Goal: Contribute content

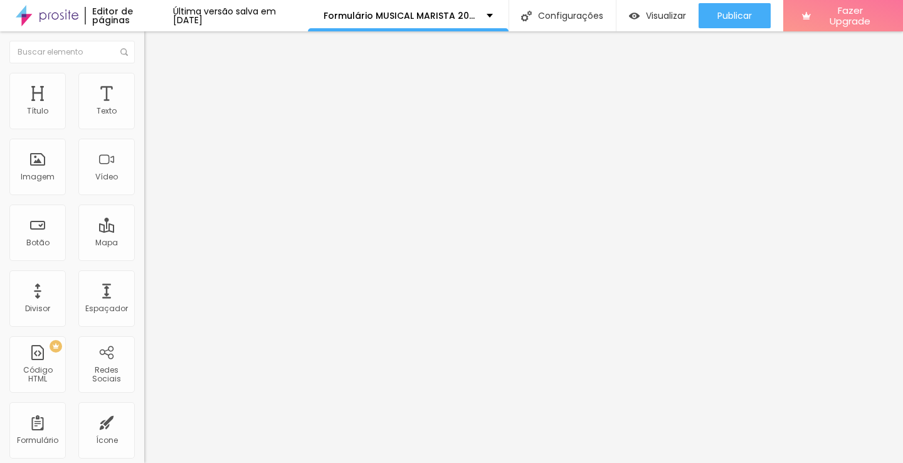
click at [144, 127] on img at bounding box center [148, 131] width 8 height 8
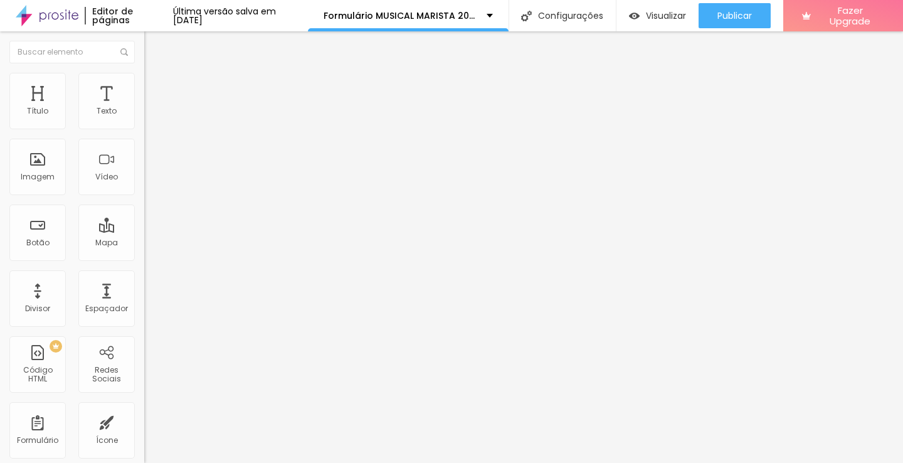
drag, startPoint x: 404, startPoint y: 239, endPoint x: 352, endPoint y: 238, distance: 51.4
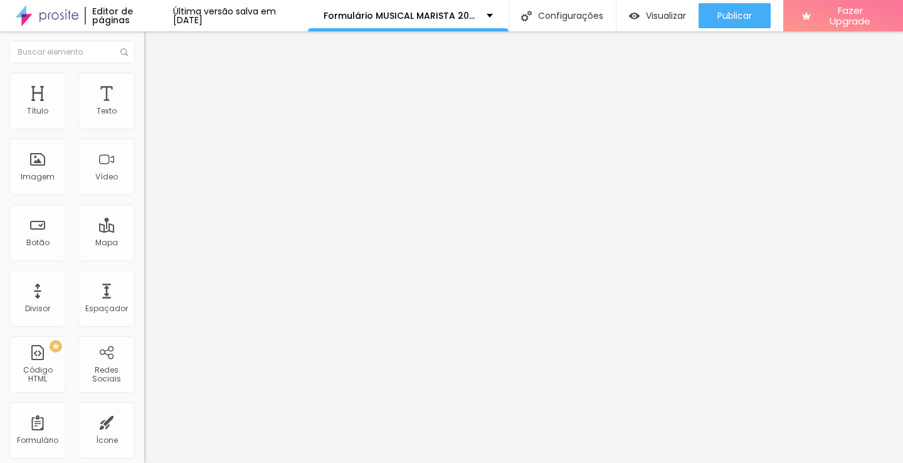
drag, startPoint x: 293, startPoint y: 238, endPoint x: 217, endPoint y: 241, distance: 75.9
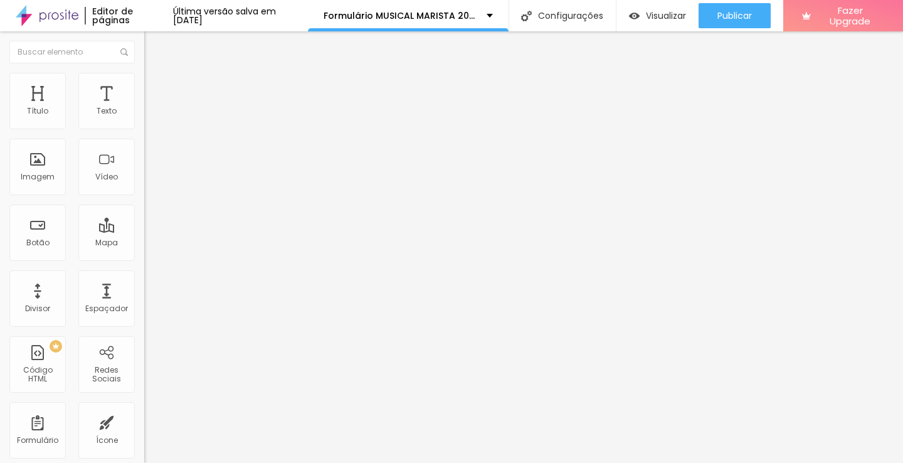
drag, startPoint x: 337, startPoint y: 242, endPoint x: 418, endPoint y: 243, distance: 80.9
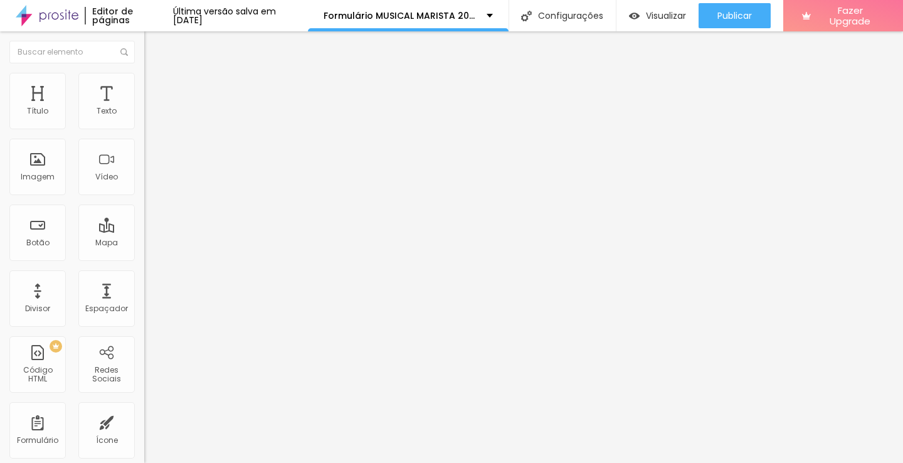
scroll to position [0, 0]
type input "Turno/turma do aluno:"
click at [663, 18] on span "Visualizar" at bounding box center [666, 16] width 40 height 10
click at [144, 120] on button "button" at bounding box center [153, 113] width 18 height 13
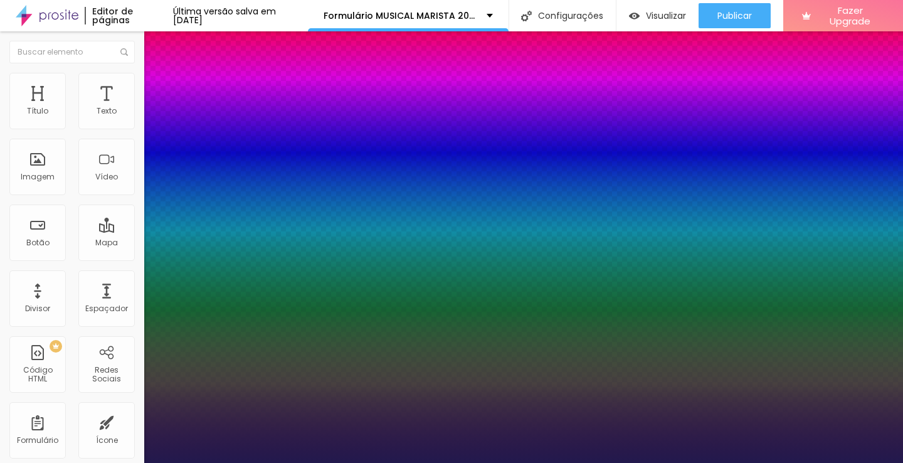
type input "1"
type input "14"
type input "1"
type input "15"
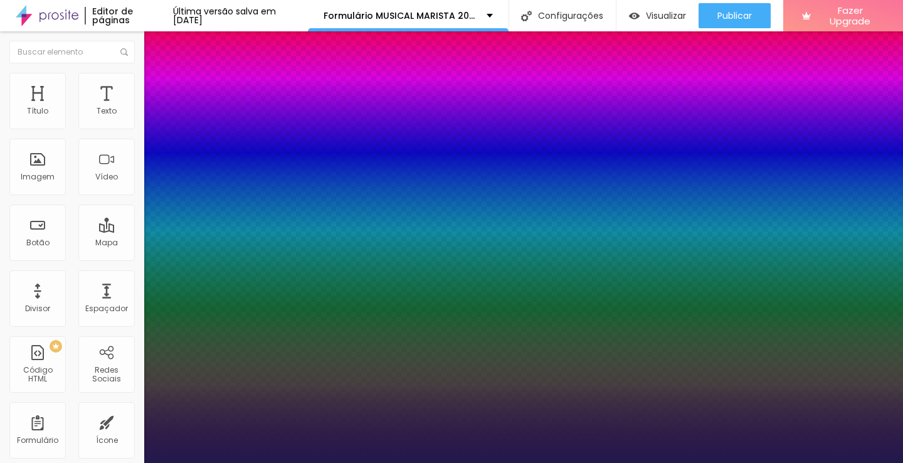
type input "15"
type input "1"
type input "16"
type input "1"
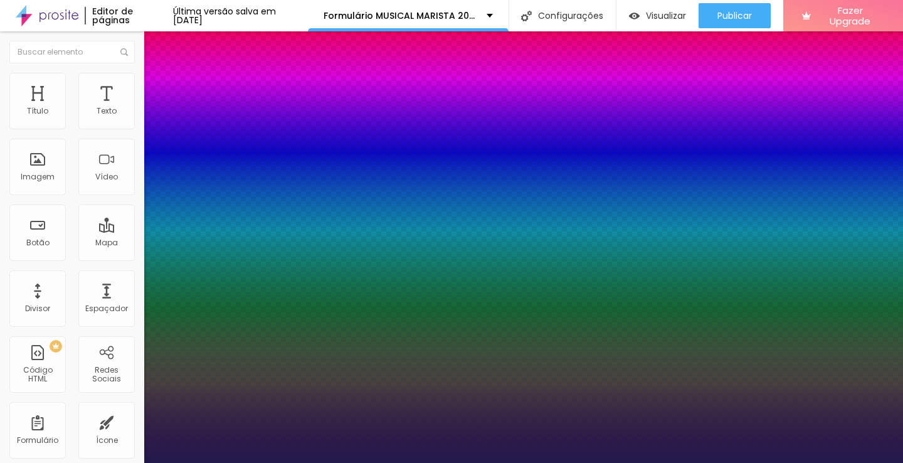
type input "17"
type input "1"
type input "18"
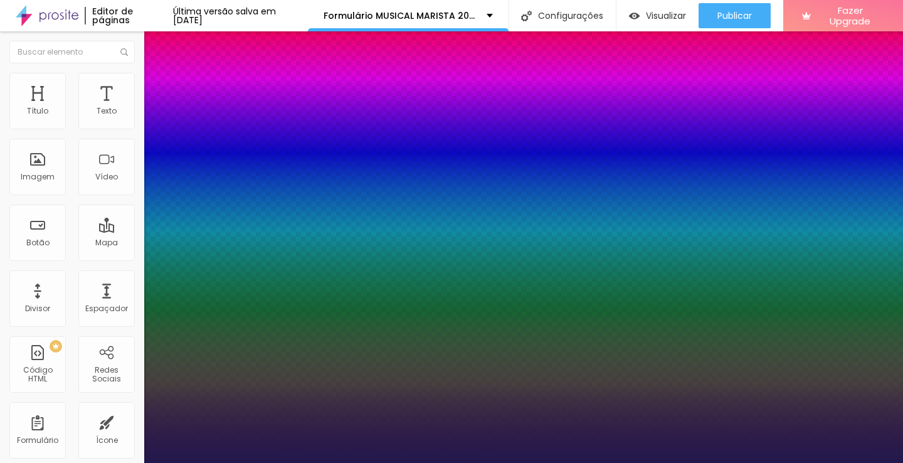
type input "1"
type input "19"
type input "1"
type input "20"
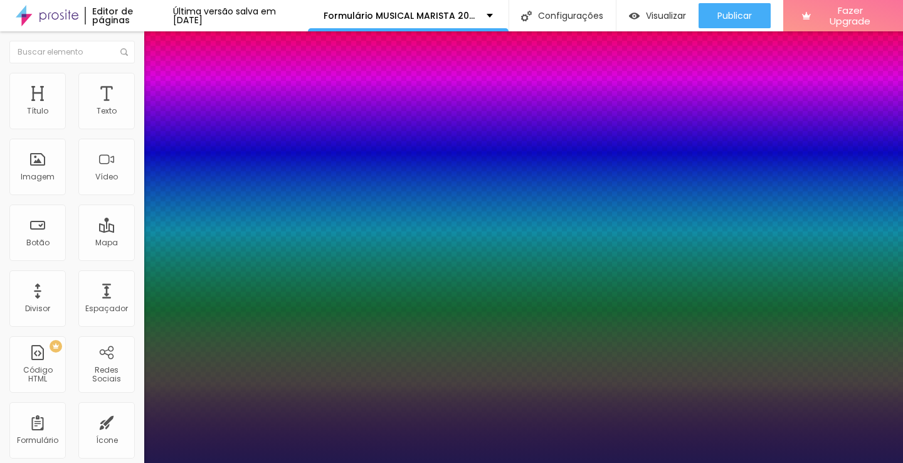
type input "20"
type input "1"
type input "21"
type input "1"
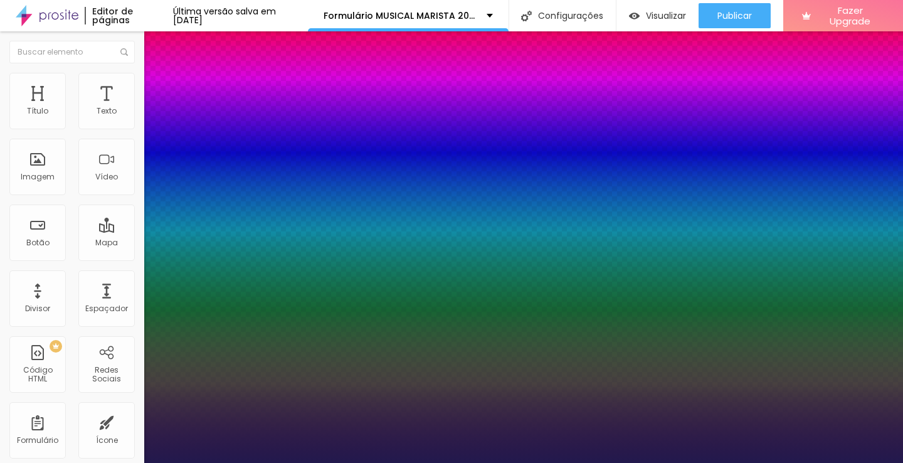
type input "22"
type input "1"
type input "23"
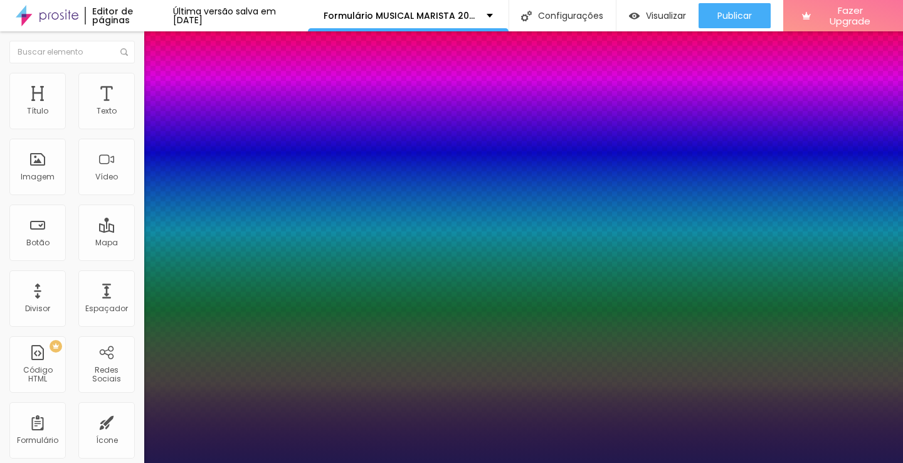
type input "1"
type input "24"
type input "1"
type input "25"
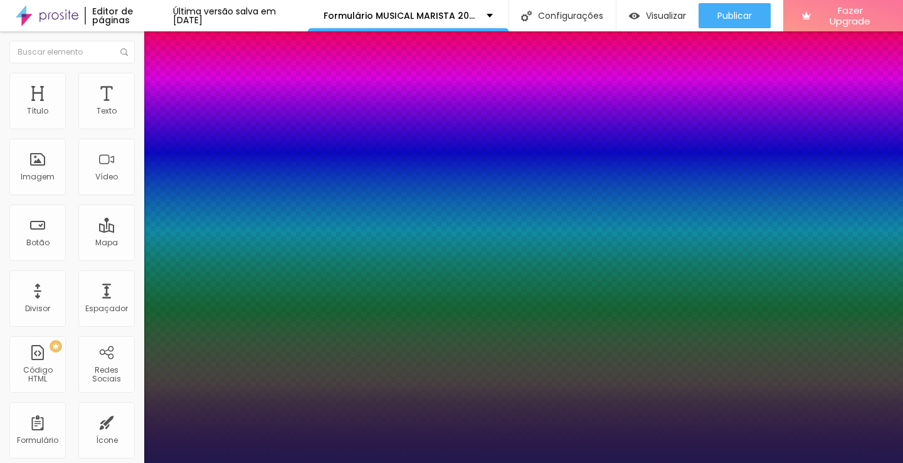
type input "25"
type input "1"
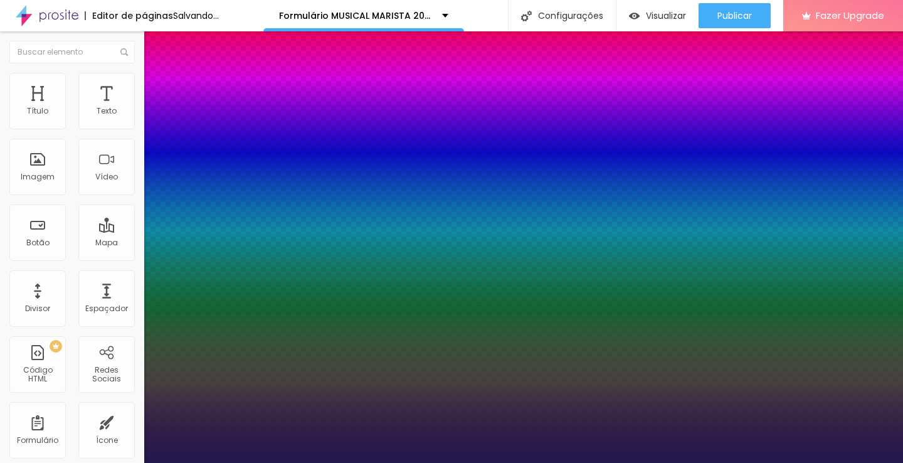
drag, startPoint x: 167, startPoint y: 214, endPoint x: 177, endPoint y: 212, distance: 10.2
type input "25"
type input "1"
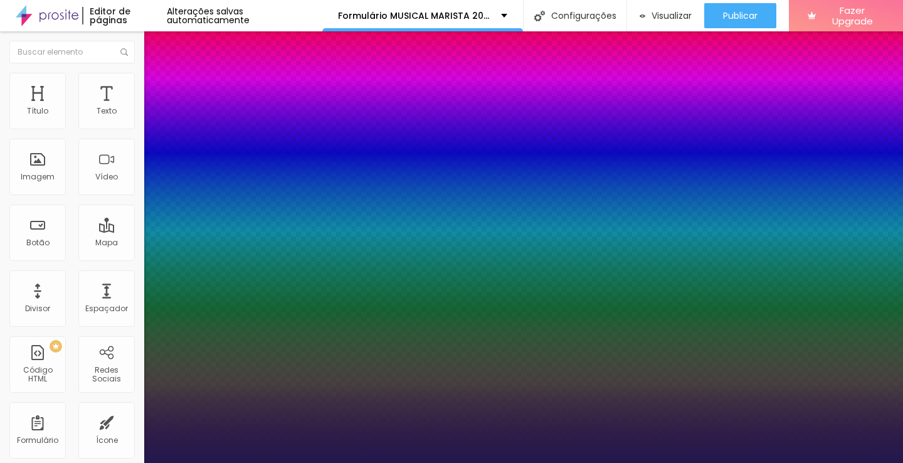
select select "AveriaSansLibre-Bold"
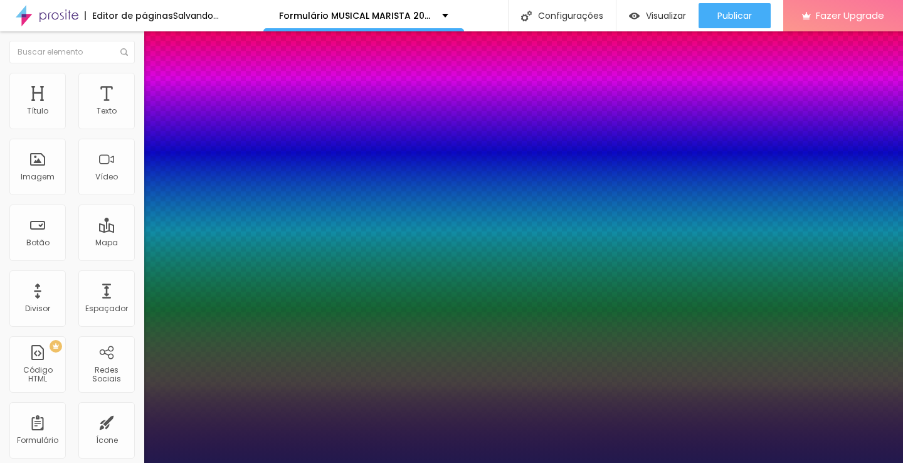
type input "1"
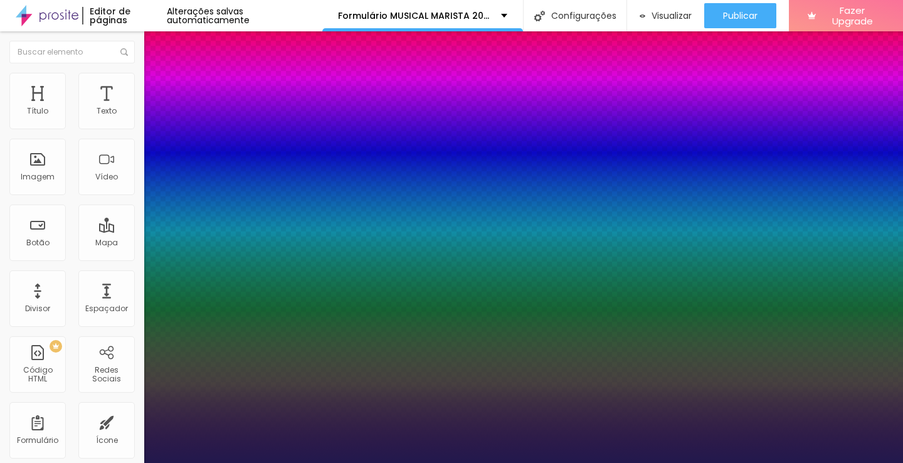
click at [688, 462] on div at bounding box center [451, 463] width 903 height 0
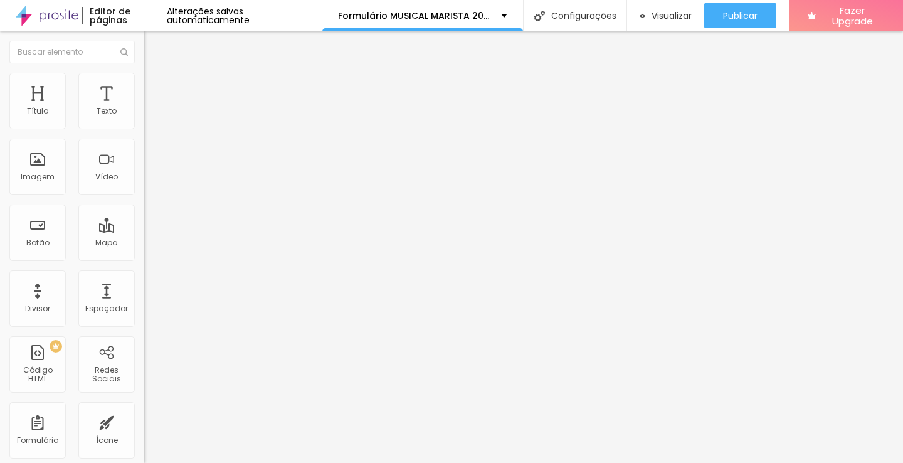
click at [149, 117] on icon "button" at bounding box center [150, 115] width 3 height 3
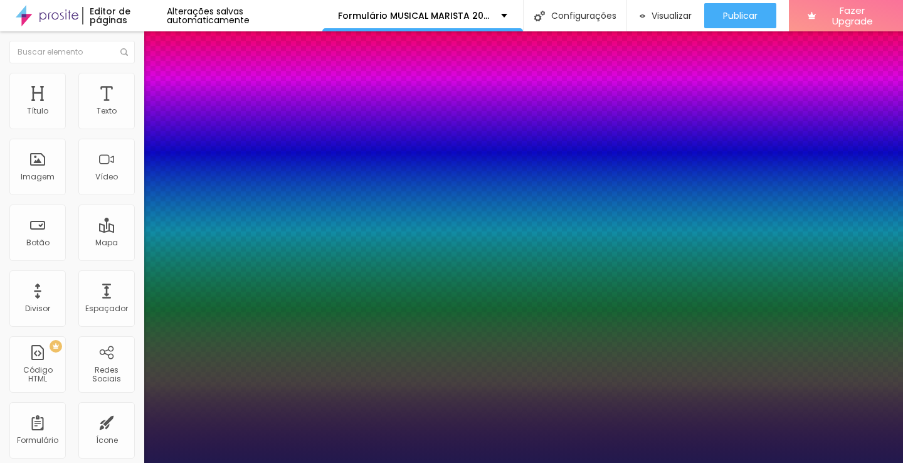
type input "1"
type input "23"
type input "1"
type input "24"
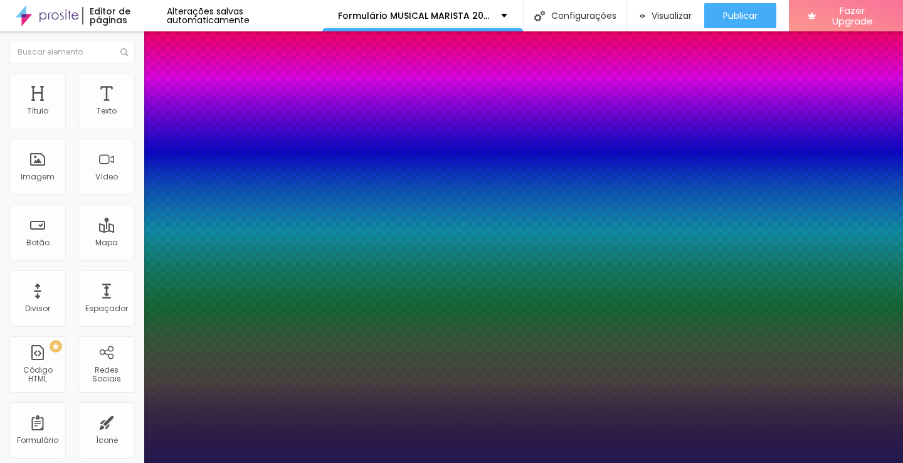
type input "24"
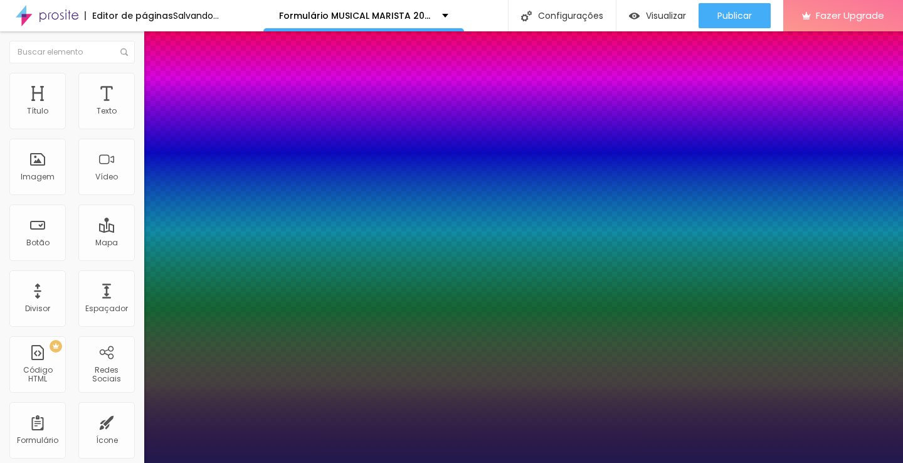
type input "1"
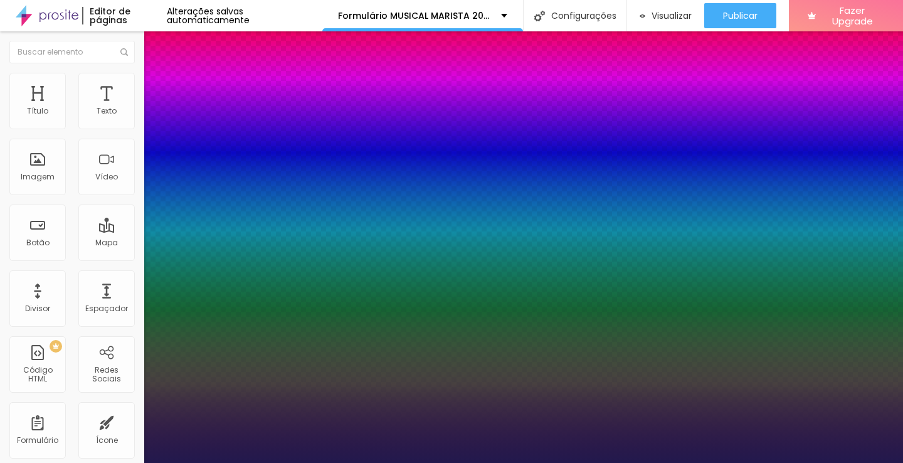
type input "25"
type input "1"
type input "25"
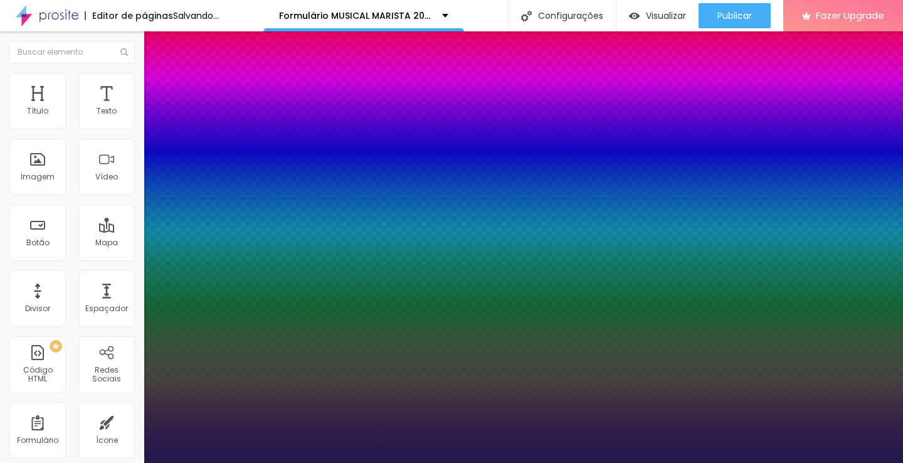
type input "1"
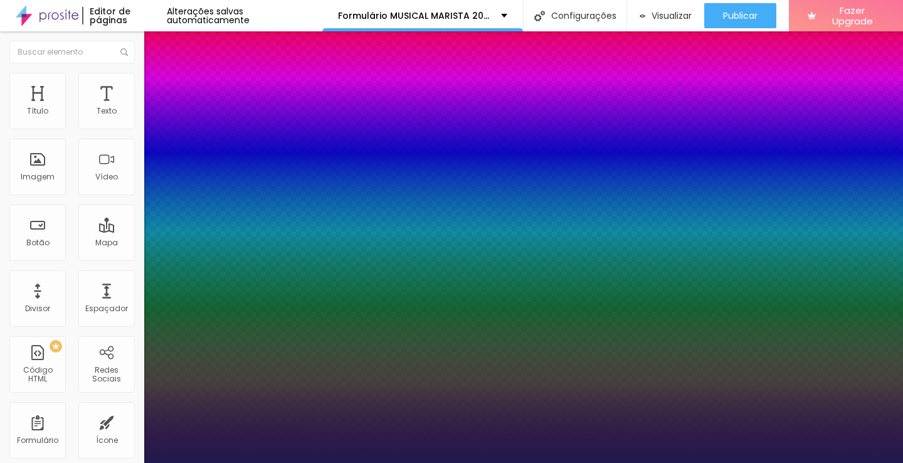
select select "AveriaSansLibre-Bold"
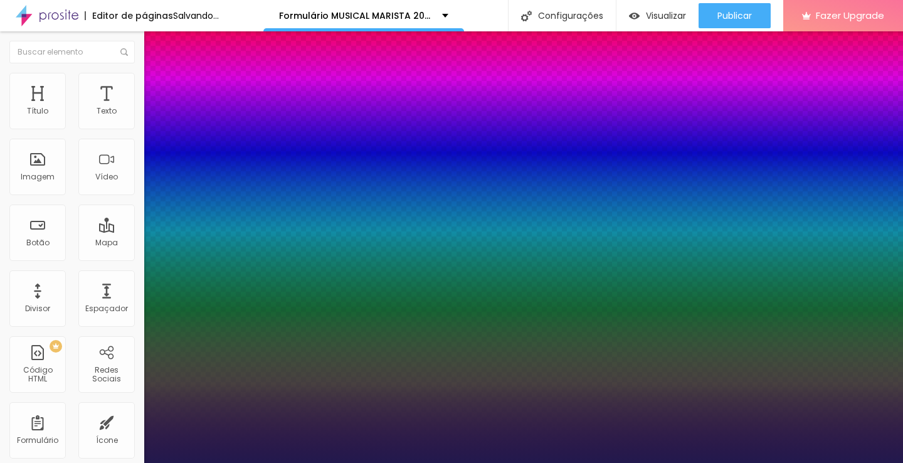
type input "1"
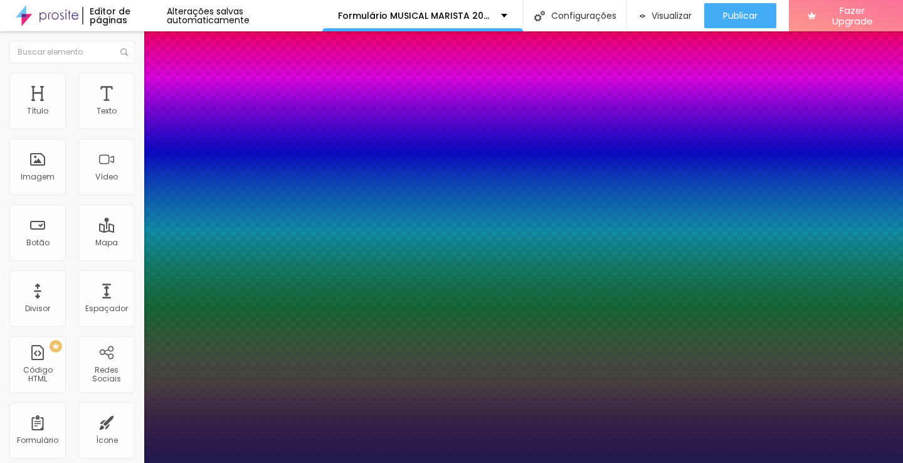
click at [897, 462] on div at bounding box center [451, 463] width 903 height 0
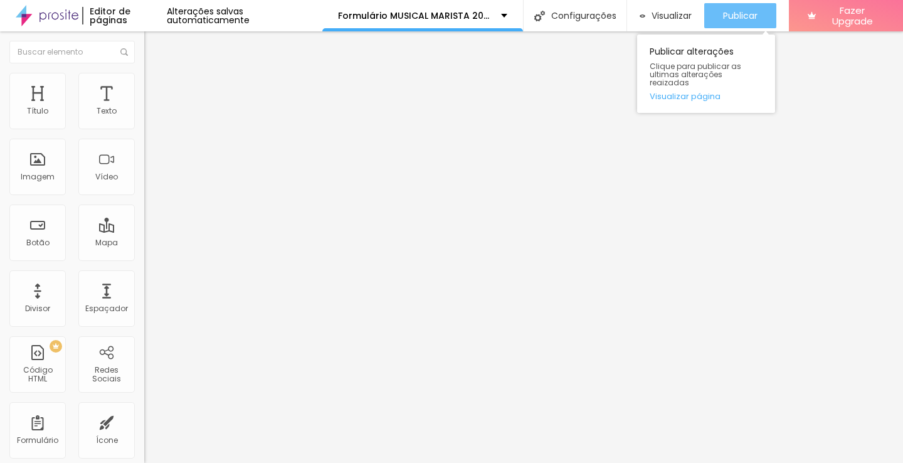
click at [735, 14] on span "Publicar" at bounding box center [740, 16] width 34 height 10
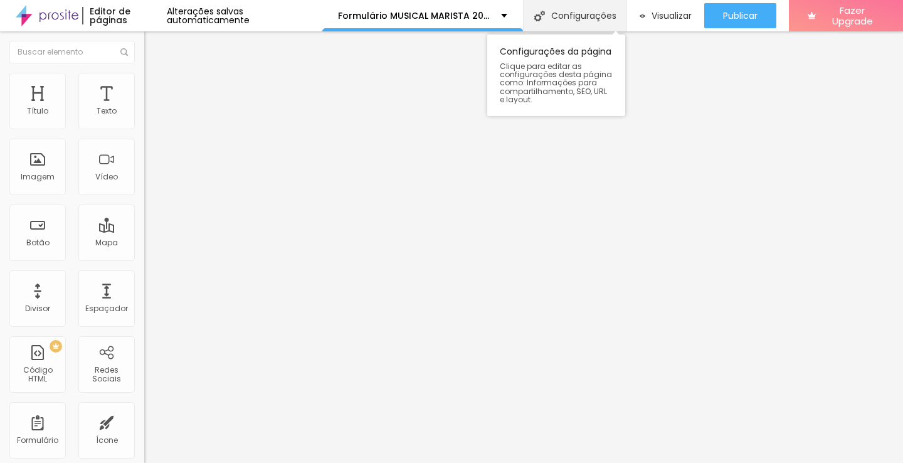
click at [539, 19] on div "Configurações" at bounding box center [574, 15] width 103 height 31
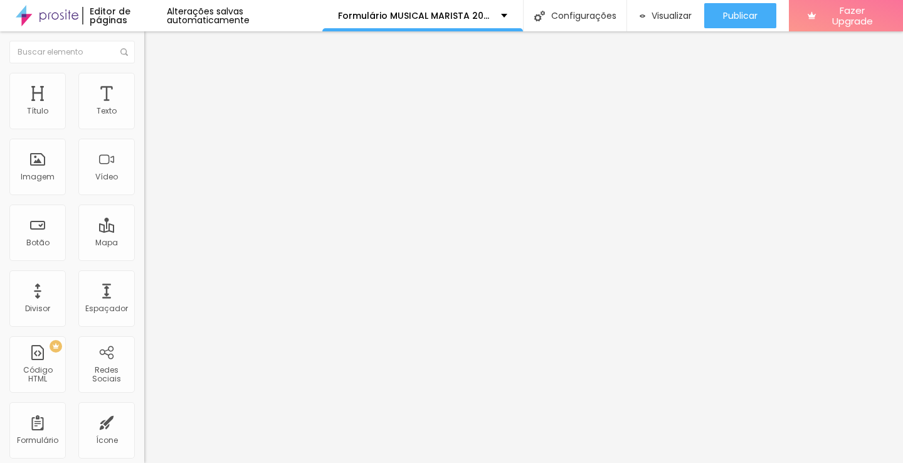
drag, startPoint x: 414, startPoint y: 125, endPoint x: 381, endPoint y: 125, distance: 32.6
type input "Básico For. MUSICAL MARISTA 2025"
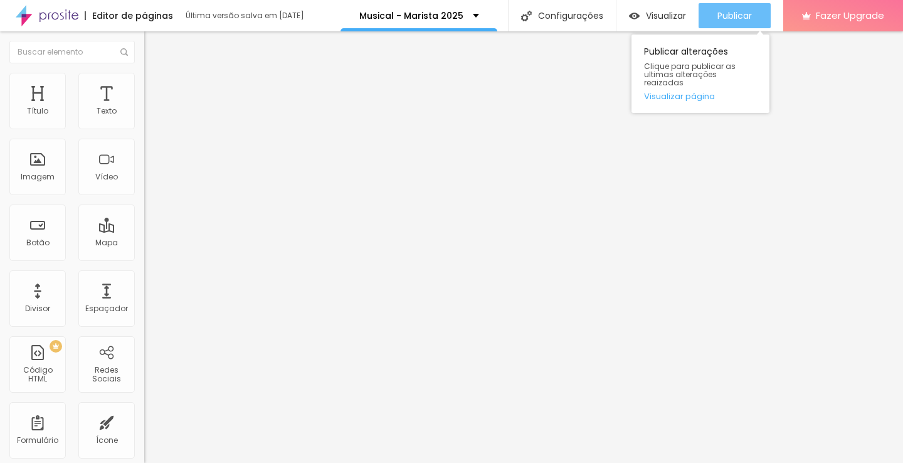
click at [718, 11] on span "Publicar" at bounding box center [734, 16] width 34 height 10
